Goal: Task Accomplishment & Management: Use online tool/utility

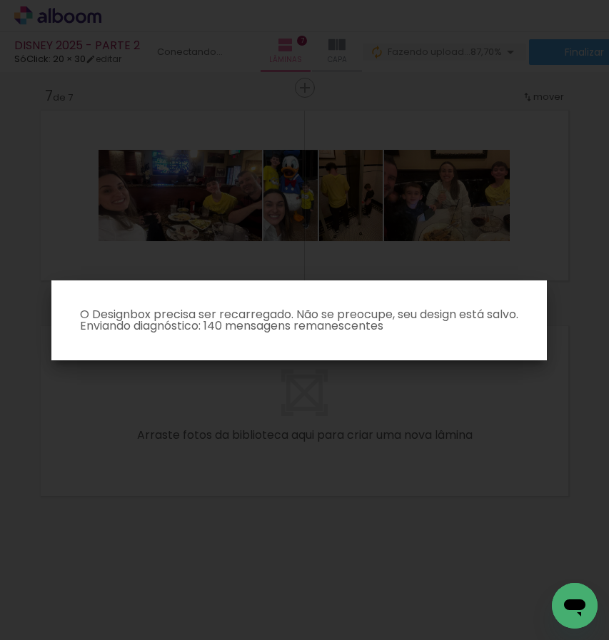
scroll to position [0, 4908]
